Goal: Information Seeking & Learning: Check status

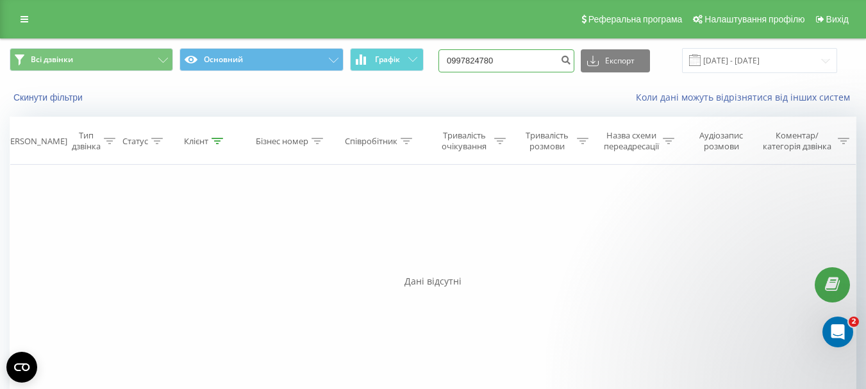
click at [465, 60] on input "0997824780" at bounding box center [506, 60] width 136 height 23
click at [571, 57] on icon "submit" at bounding box center [565, 58] width 11 height 8
